Goal: Task Accomplishment & Management: Complete application form

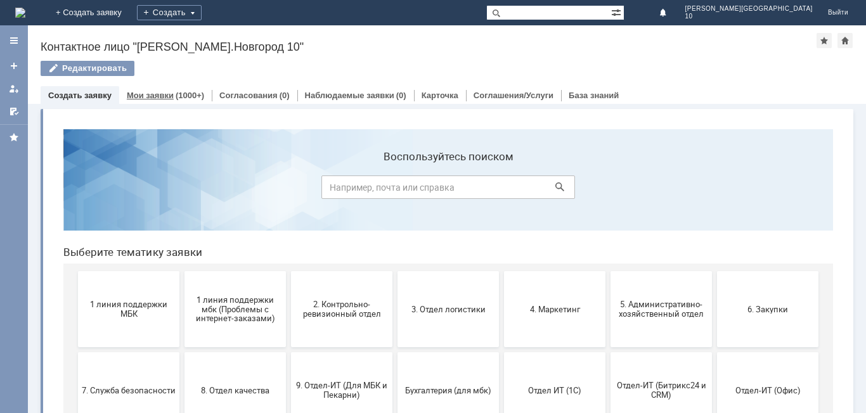
click at [164, 96] on link "Мои заявки" at bounding box center [150, 96] width 47 height 10
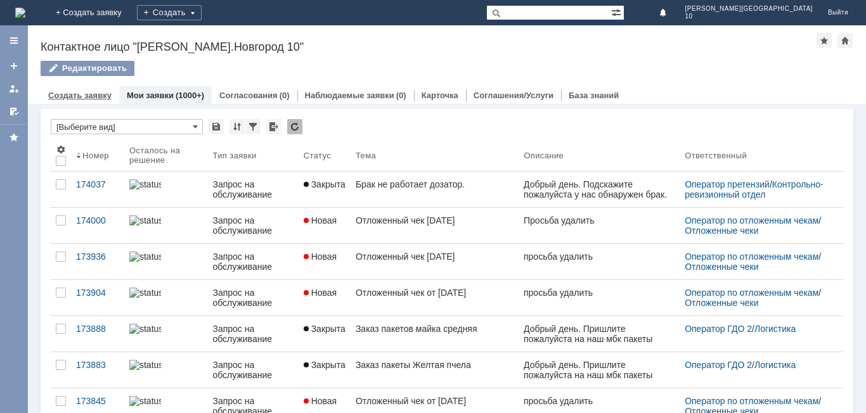
click at [73, 92] on link "Создать заявку" at bounding box center [79, 96] width 63 height 10
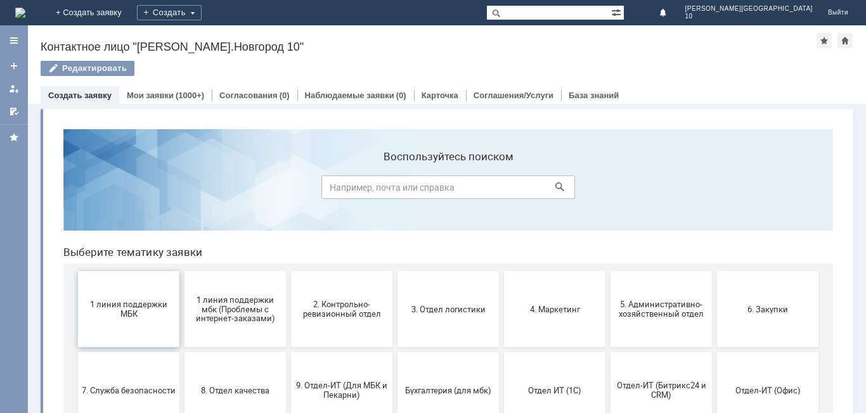
click at [118, 312] on span "1 линия поддержки МБК" at bounding box center [129, 309] width 94 height 19
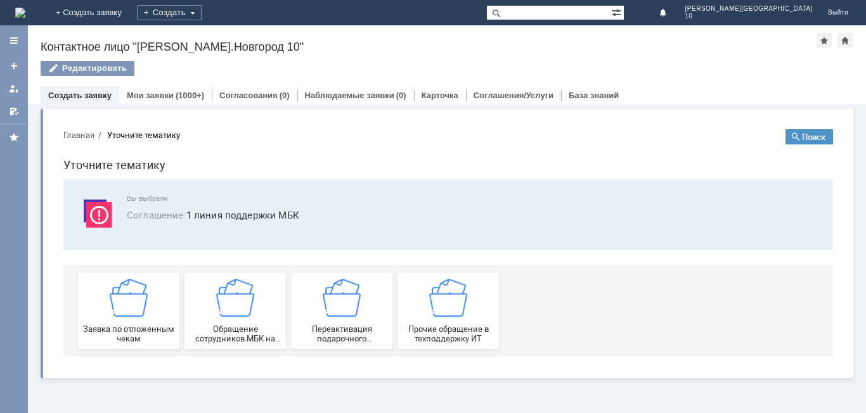
click at [118, 312] on img at bounding box center [129, 298] width 38 height 38
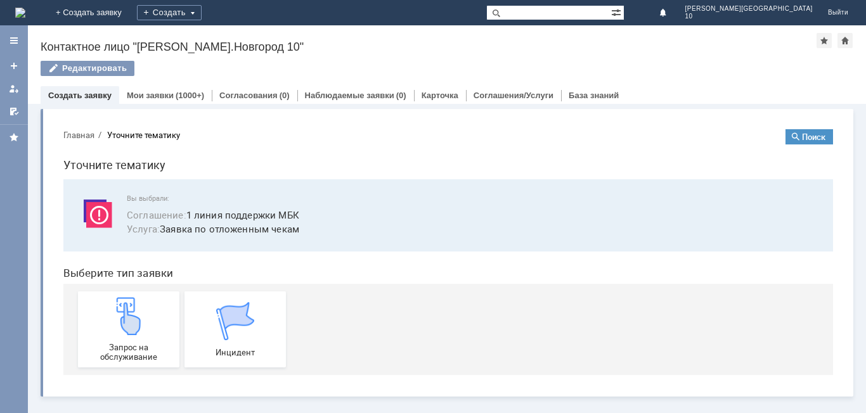
click at [118, 313] on img at bounding box center [129, 316] width 38 height 38
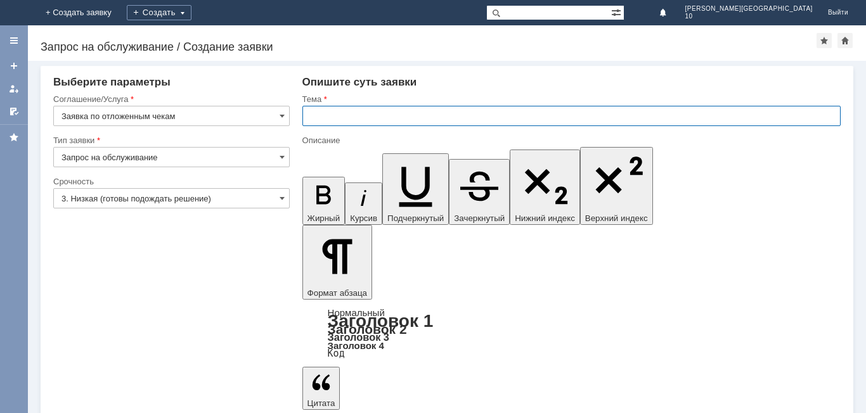
click at [342, 112] on input "text" at bounding box center [571, 116] width 538 height 20
type input "Отложенный чек от [DATE]"
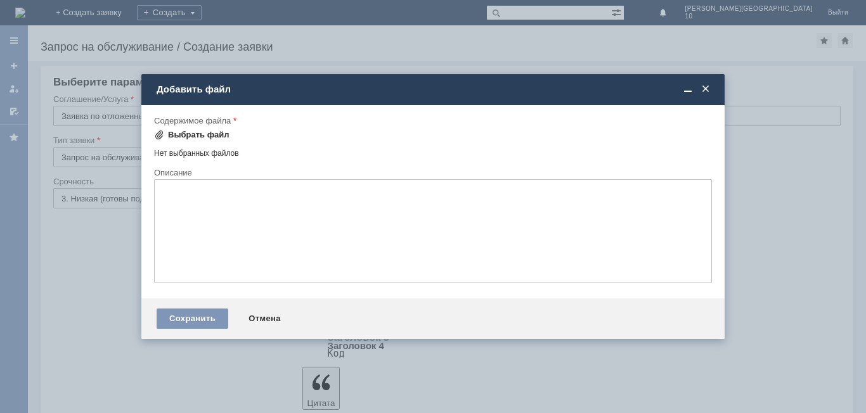
click at [189, 136] on div "Выбрать файл" at bounding box center [198, 135] width 61 height 10
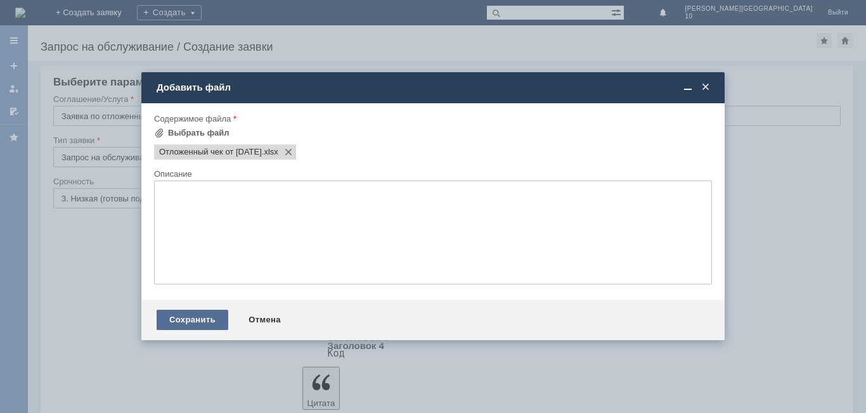
click at [182, 323] on div "Сохранить" at bounding box center [193, 320] width 72 height 20
